Goal: Task Accomplishment & Management: Complete application form

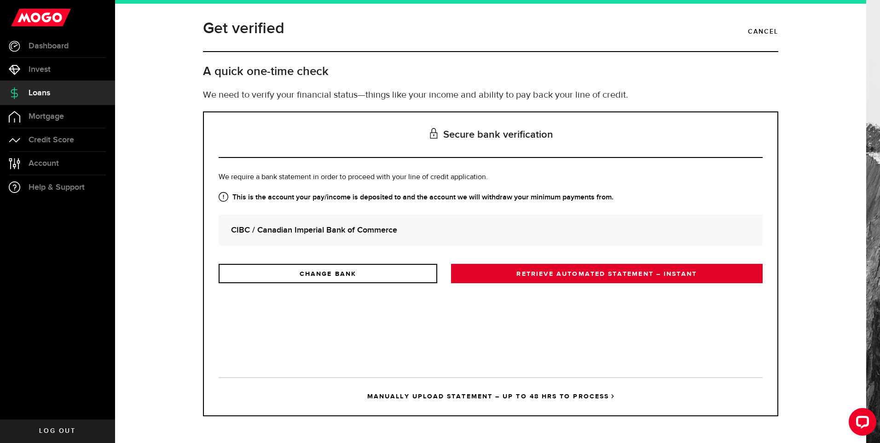
click at [550, 274] on link "RETRIEVE AUTOMATED STATEMENT – INSTANT" at bounding box center [606, 273] width 311 height 19
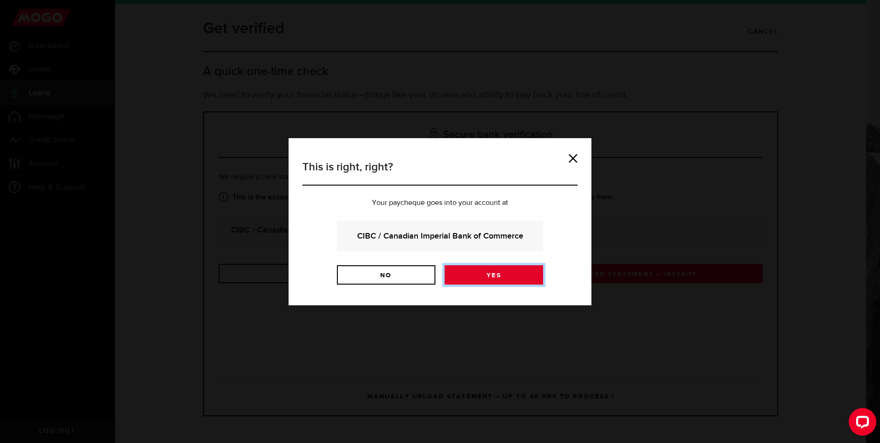
click at [504, 273] on link "Yes" at bounding box center [493, 274] width 98 height 19
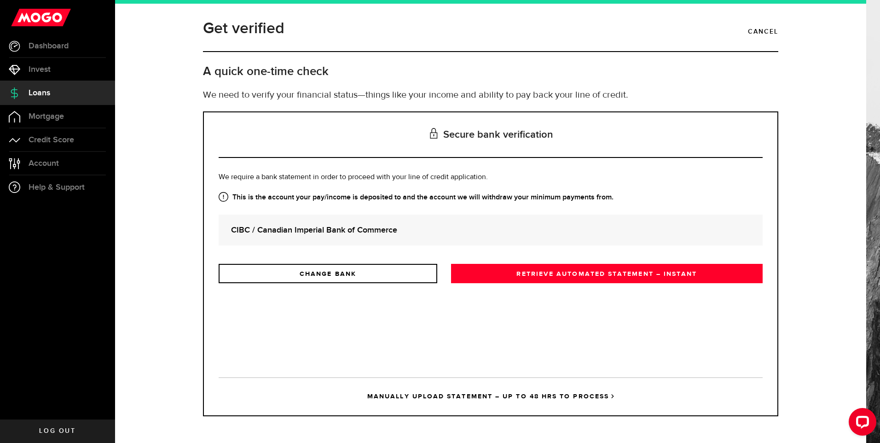
click at [473, 396] on link "MANUALLY UPLOAD STATEMENT – UP TO 48 HRS TO PROCESS" at bounding box center [491, 396] width 544 height 38
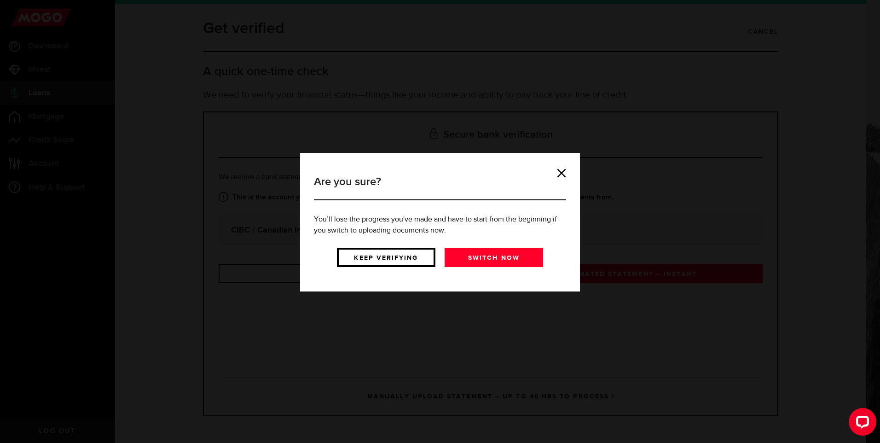
click at [397, 254] on link "Keep verifying" at bounding box center [386, 257] width 98 height 19
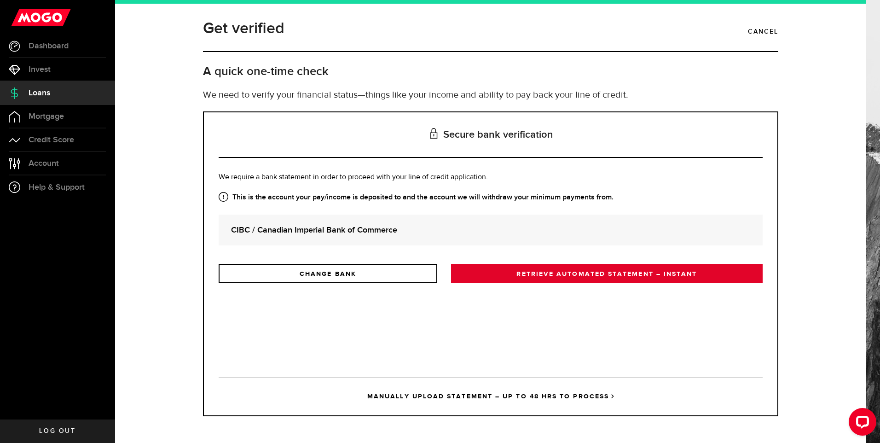
click at [507, 277] on link "RETRIEVE AUTOMATED STATEMENT – INSTANT" at bounding box center [606, 273] width 311 height 19
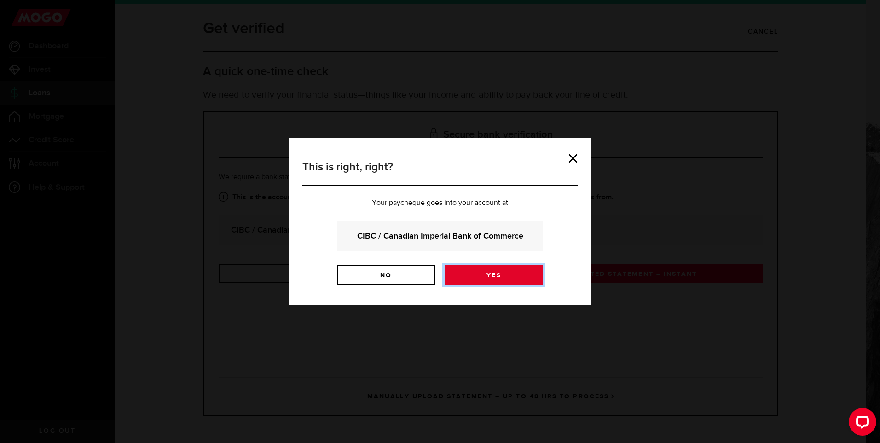
click at [485, 277] on link "Yes" at bounding box center [493, 274] width 98 height 19
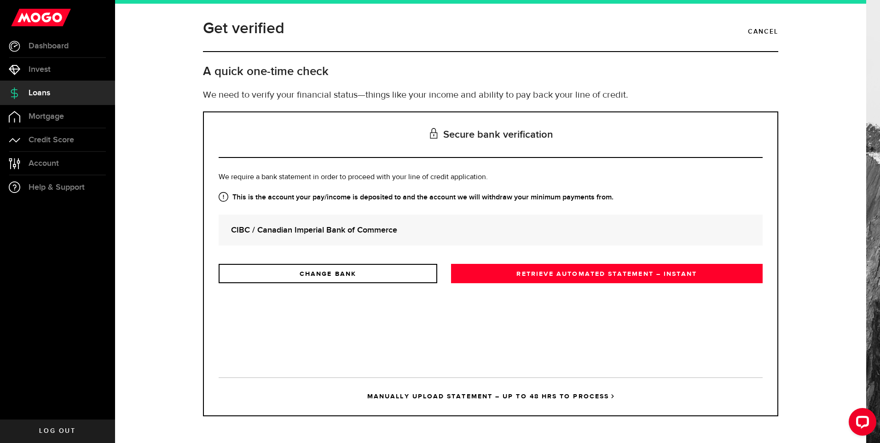
click at [438, 398] on link "MANUALLY UPLOAD STATEMENT – UP TO 48 HRS TO PROCESS" at bounding box center [491, 396] width 544 height 38
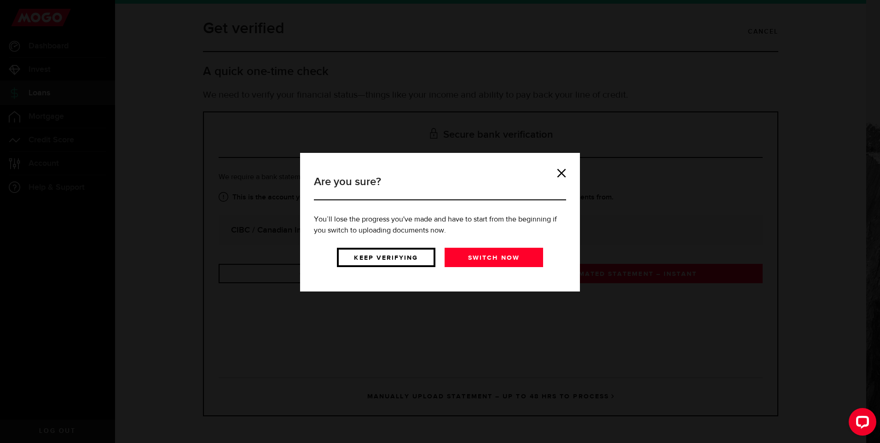
click at [381, 260] on link "Keep verifying" at bounding box center [386, 257] width 98 height 19
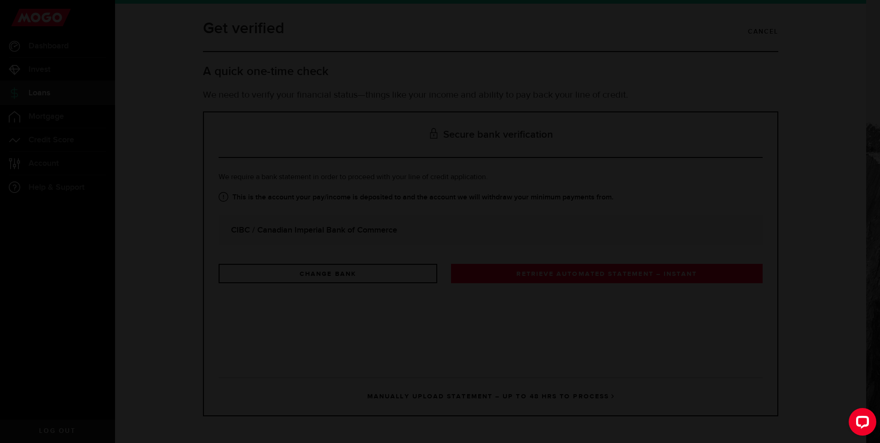
click at [381, 260] on div "Are you sure? You’ll lose the progress you've made and have to start from the b…" at bounding box center [440, 221] width 880 height 443
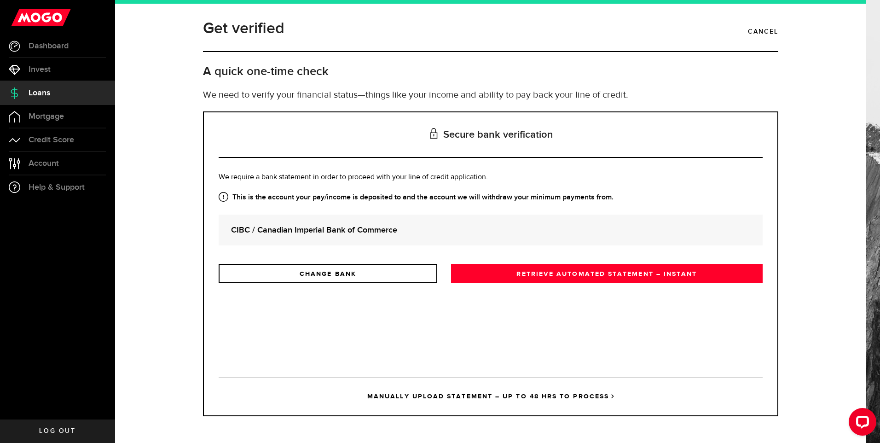
click at [498, 393] on link "MANUALLY UPLOAD STATEMENT – UP TO 48 HRS TO PROCESS" at bounding box center [491, 396] width 544 height 38
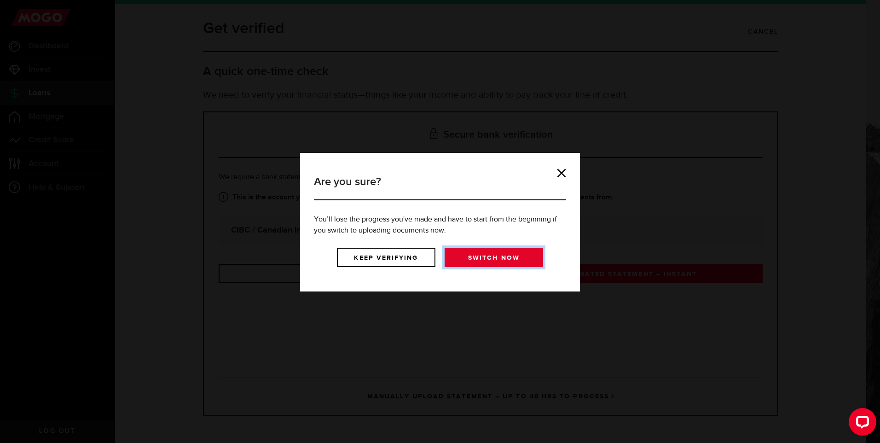
click at [502, 264] on link "Switch now" at bounding box center [493, 257] width 98 height 19
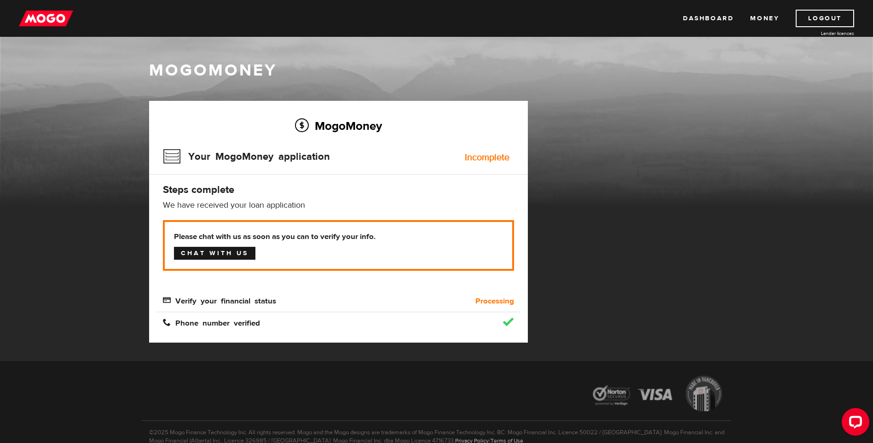
click at [237, 253] on link "Chat with us" at bounding box center [214, 253] width 81 height 13
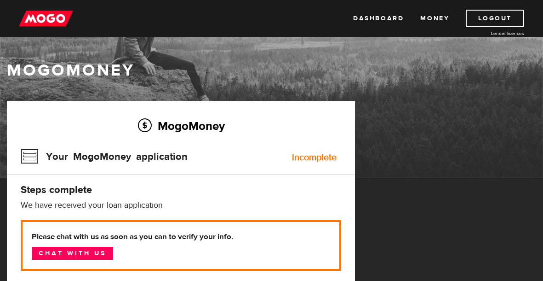
scroll to position [209, 0]
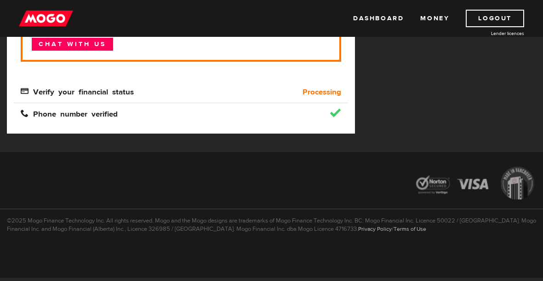
click at [302, 182] on div at bounding box center [271, 184] width 543 height 49
